Goal: Information Seeking & Learning: Check status

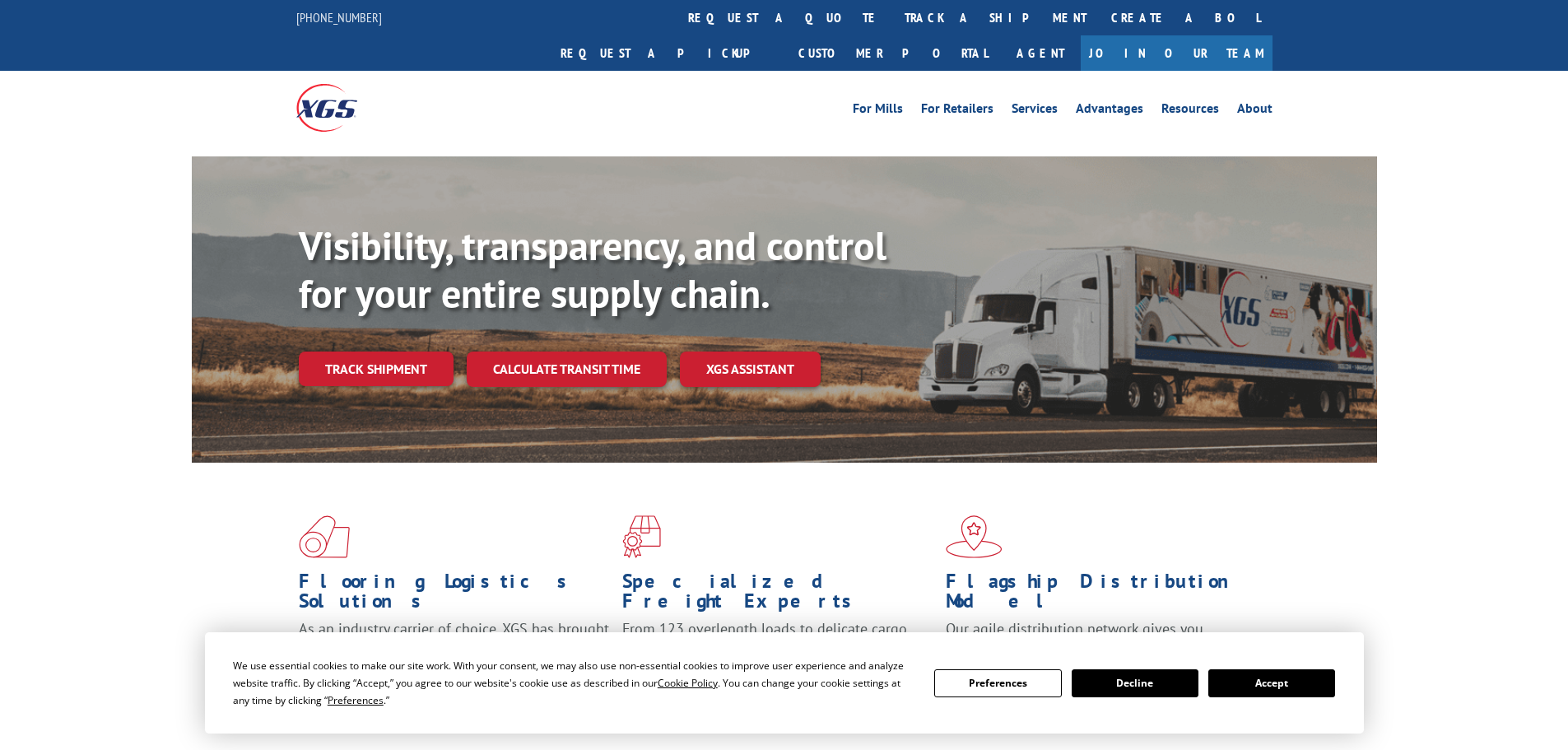
click at [419, 354] on div "Visibility, transparency, and control for your entire supply chain. Track shipm…" at bounding box center [838, 337] width 1079 height 229
click at [409, 352] on link "Track shipment" at bounding box center [377, 368] width 155 height 35
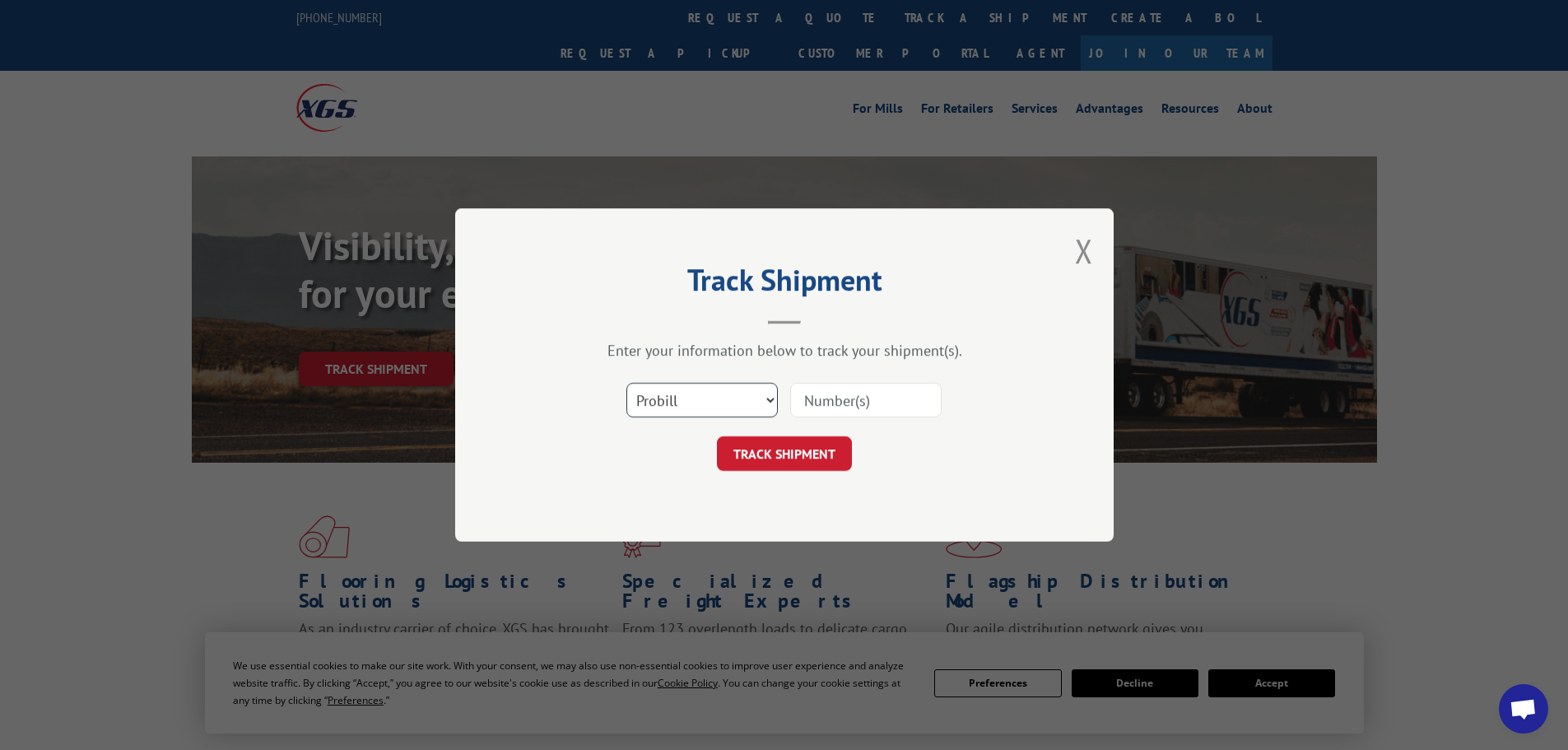
click at [743, 393] on select "Select category... Probill BOL PO" at bounding box center [702, 400] width 151 height 35
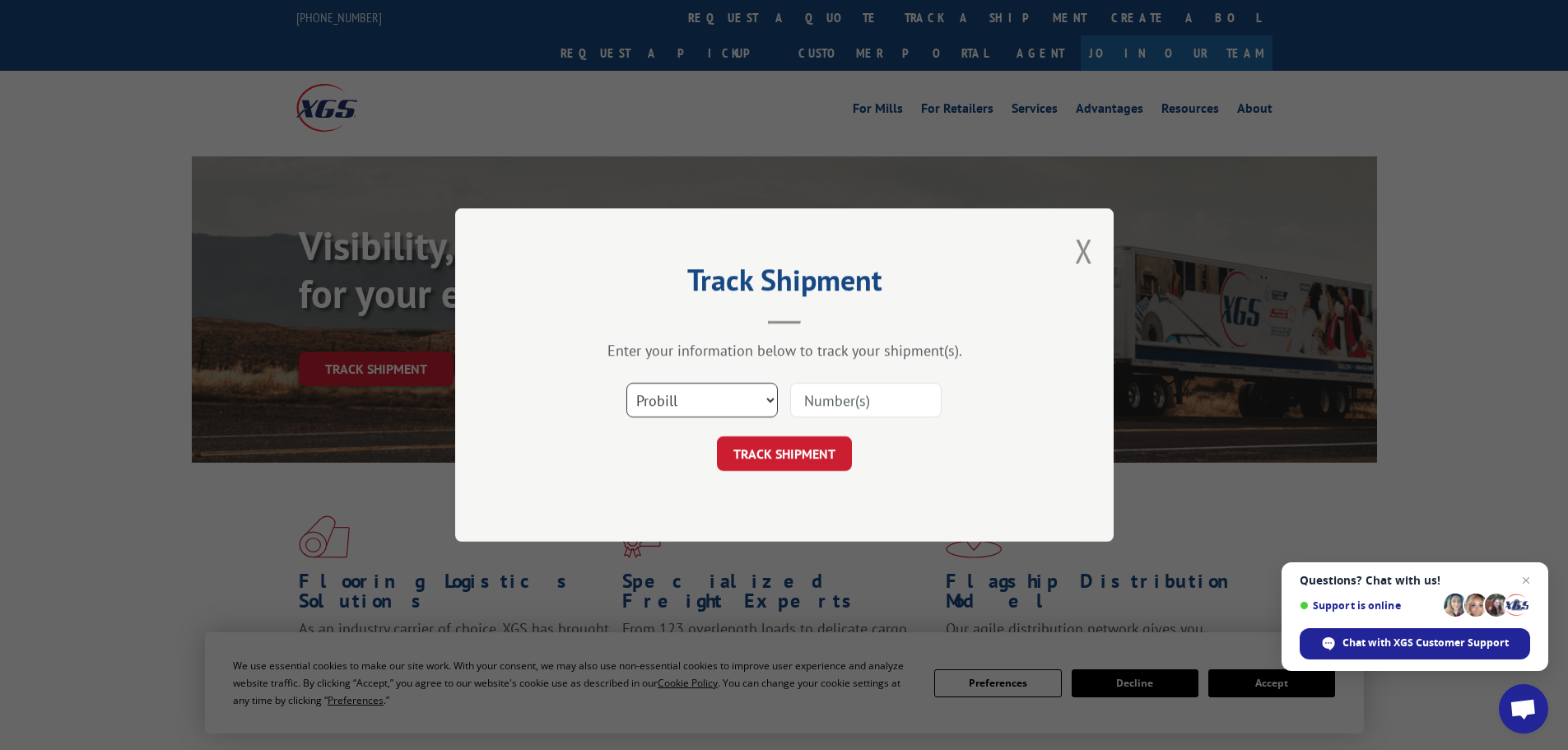
select select "po"
click at [626, 383] on select "Select category... Probill BOL PO" at bounding box center [702, 400] width 151 height 35
click at [841, 411] on input at bounding box center [866, 400] width 151 height 35
paste input "69519317"
type input "69519317"
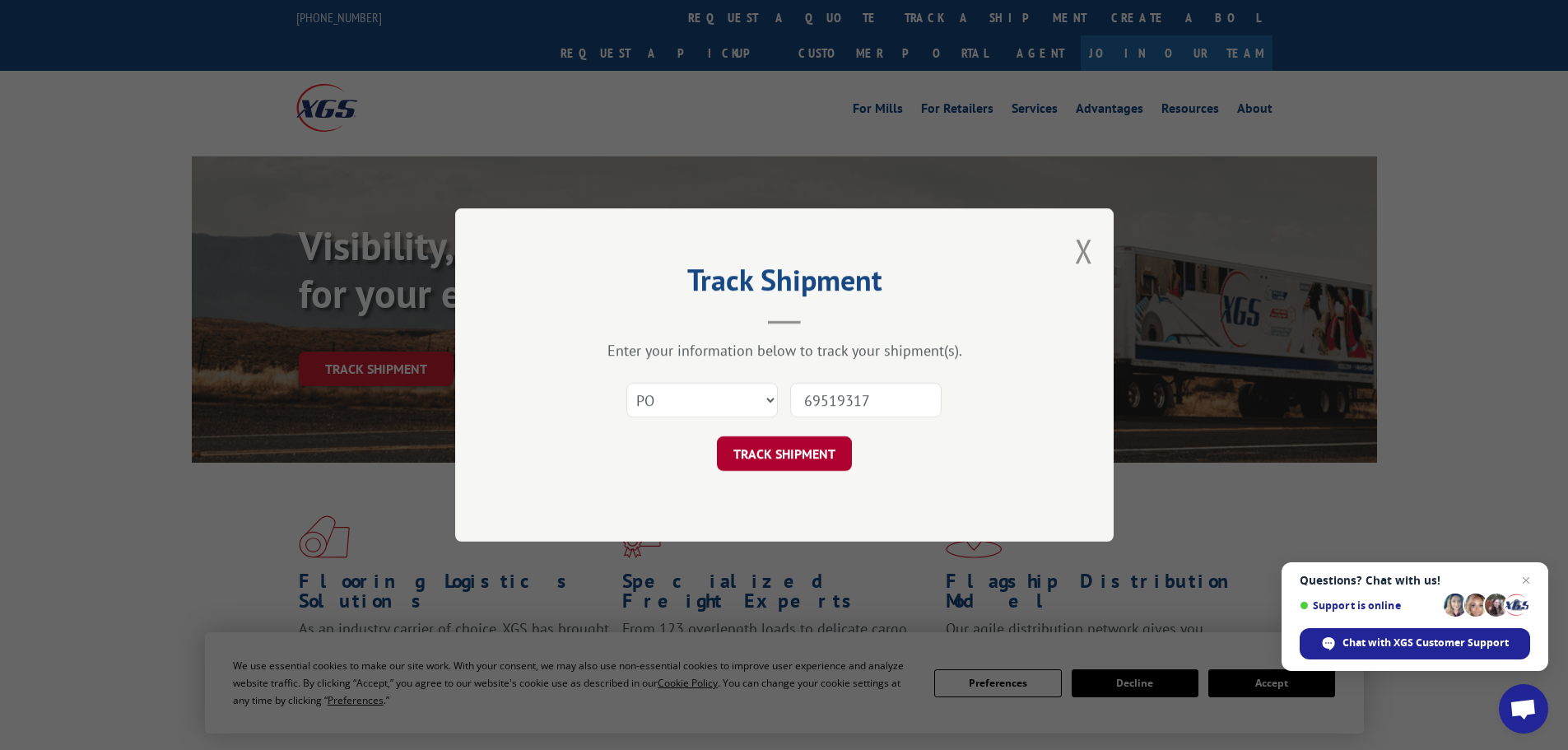
click at [773, 451] on button "TRACK SHIPMENT" at bounding box center [784, 453] width 135 height 35
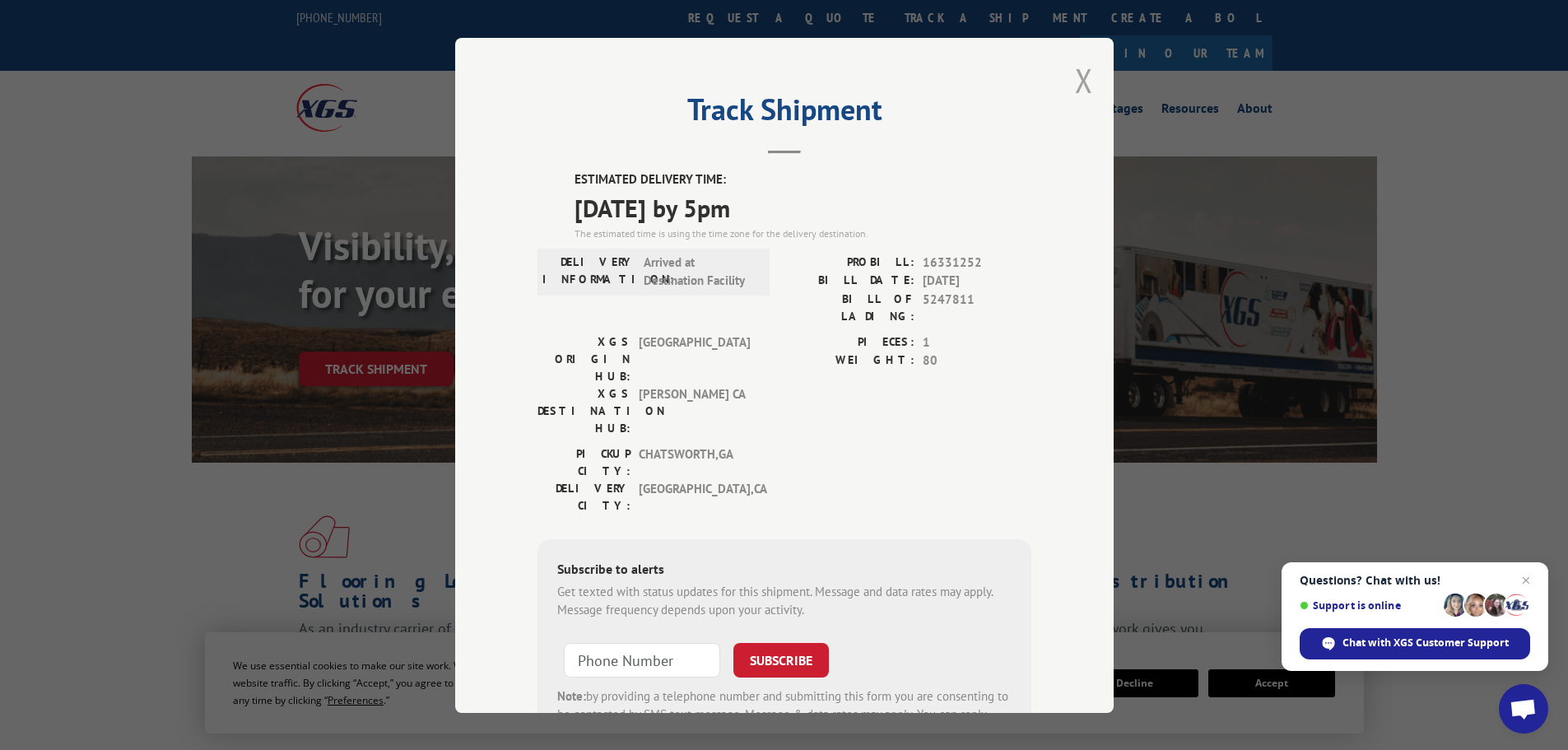
click at [1083, 65] on button "Close modal" at bounding box center [1083, 80] width 18 height 44
